Goal: Information Seeking & Learning: Learn about a topic

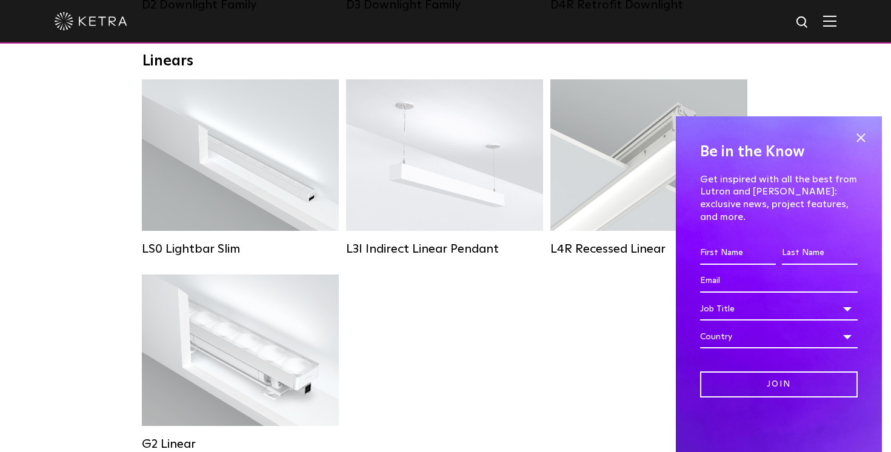
scroll to position [433, 0]
click at [860, 146] on span at bounding box center [861, 138] width 18 height 18
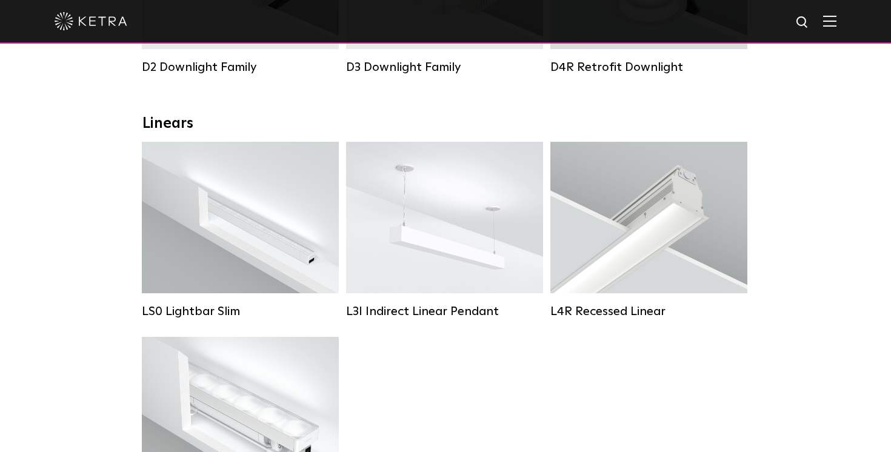
scroll to position [365, 0]
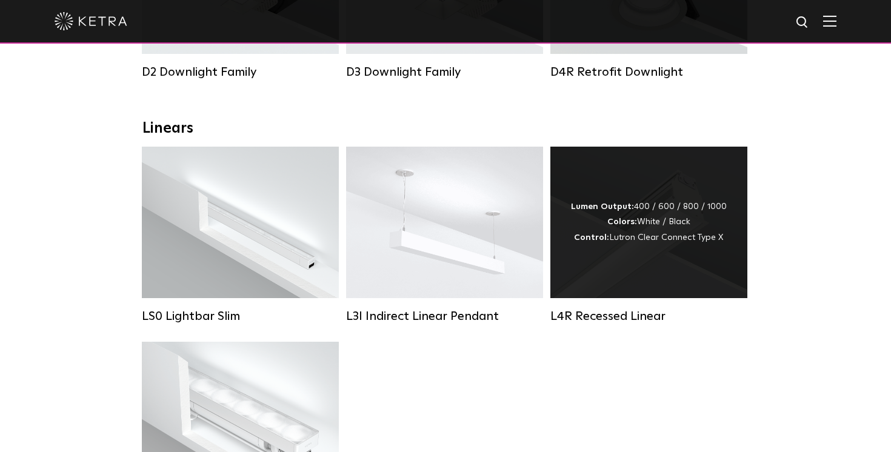
click at [627, 260] on div "Lumen Output: 400 / 600 / 800 / 1000 Colors: White / Black Control: Lutron Clea…" at bounding box center [649, 223] width 197 height 152
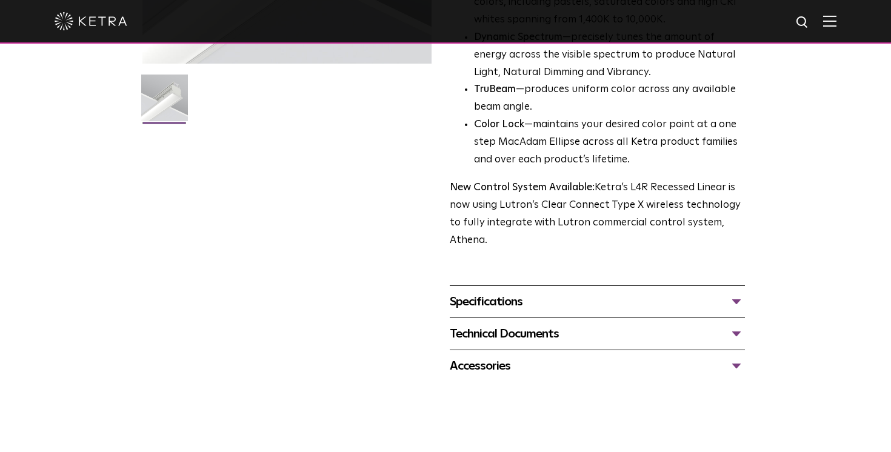
scroll to position [327, 0]
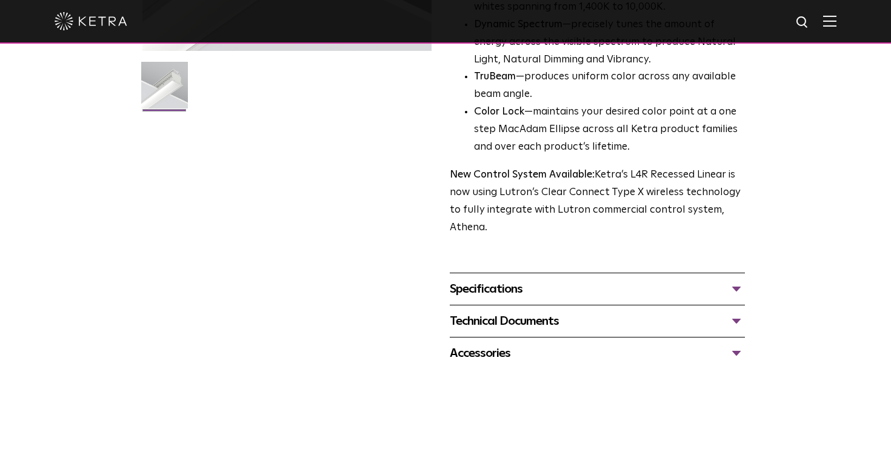
click at [583, 292] on div "Specifications" at bounding box center [597, 289] width 295 height 19
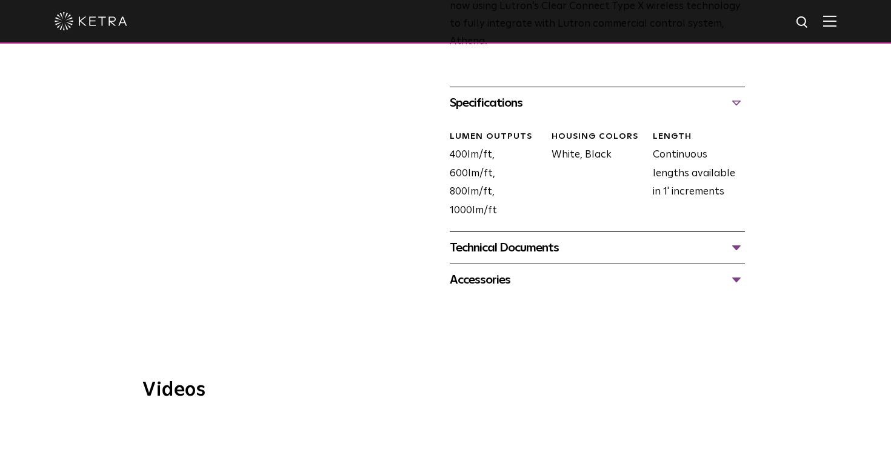
scroll to position [514, 0]
click at [578, 244] on div "Technical Documents" at bounding box center [597, 246] width 295 height 19
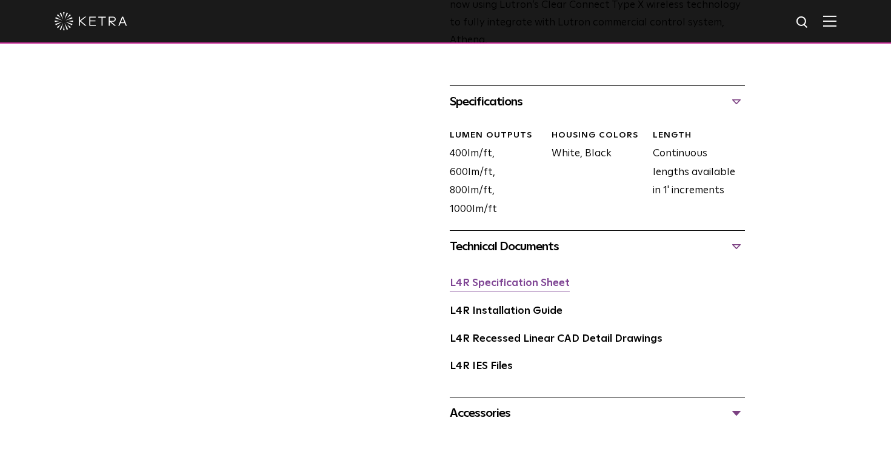
click at [517, 281] on link "L4R Specification Sheet" at bounding box center [510, 283] width 120 height 10
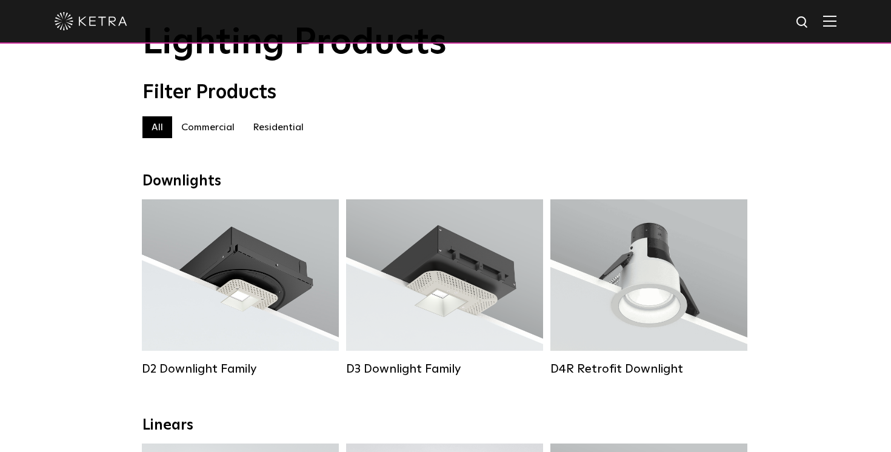
scroll to position [61, 0]
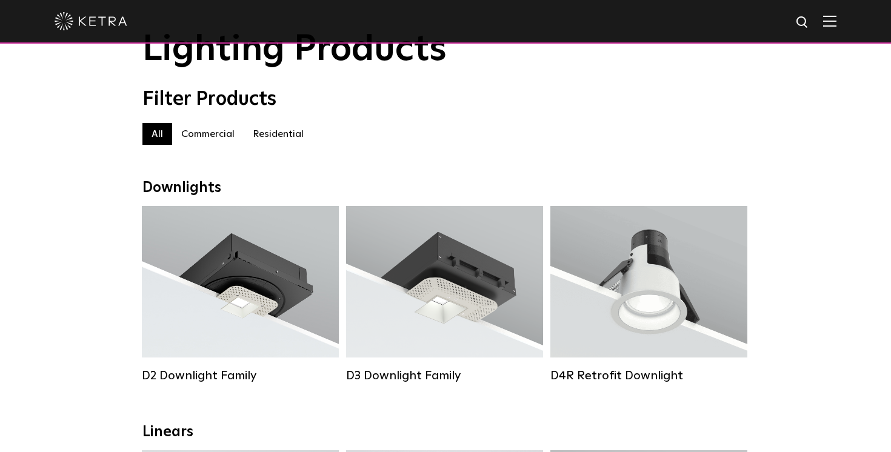
click at [275, 141] on label "Residential" at bounding box center [278, 134] width 69 height 22
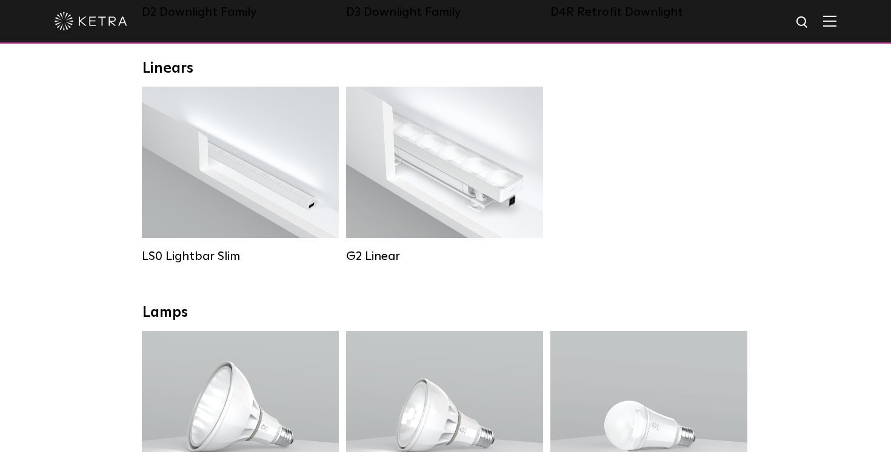
scroll to position [426, 0]
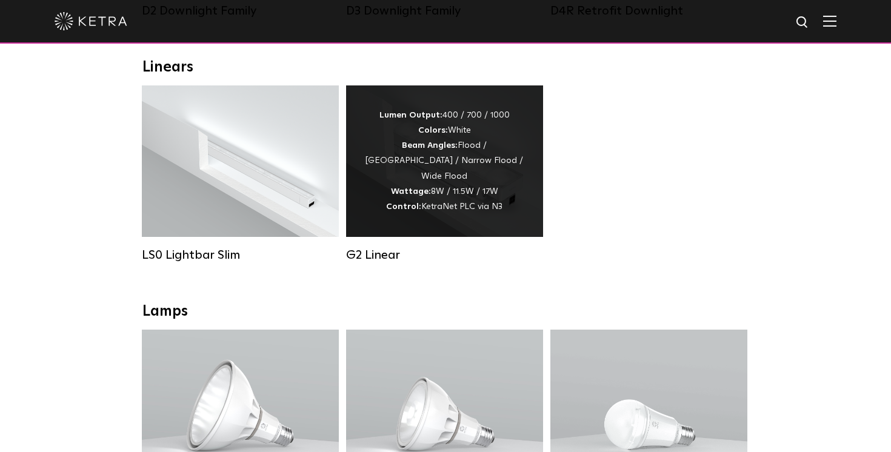
click at [471, 191] on div "Lumen Output: 400 / 700 / 1000 Colors: White Beam Angles: Flood / Graze / Narro…" at bounding box center [444, 161] width 161 height 107
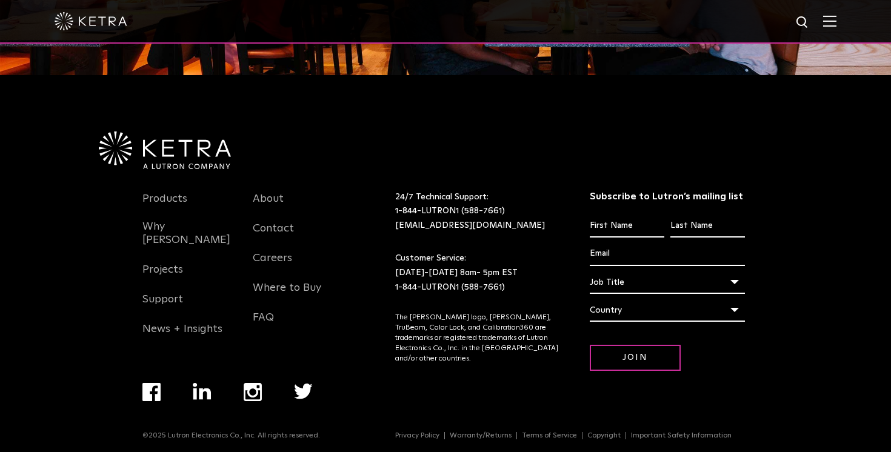
scroll to position [1496, 0]
